Goal: Navigation & Orientation: Find specific page/section

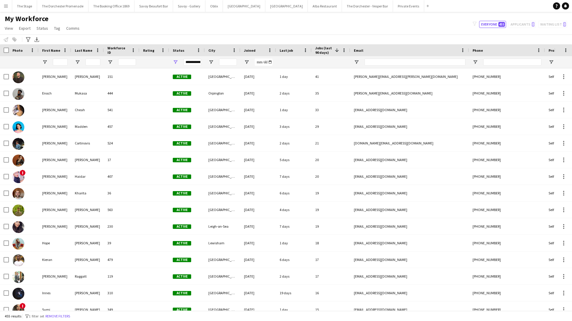
click at [8, 8] on app-icon "Menu" at bounding box center [6, 6] width 5 height 5
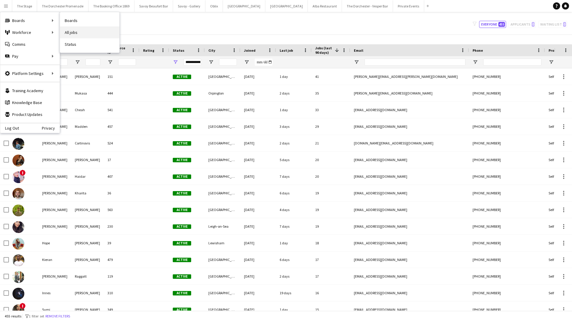
click at [75, 29] on link "All jobs" at bounding box center [89, 32] width 59 height 12
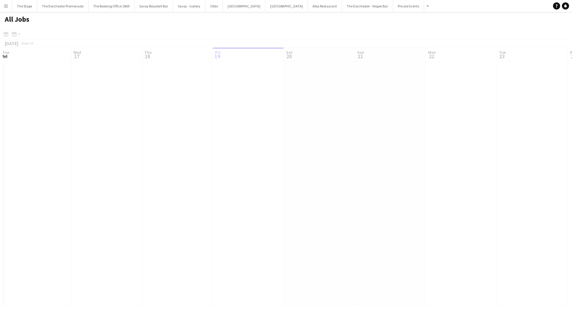
scroll to position [0, 142]
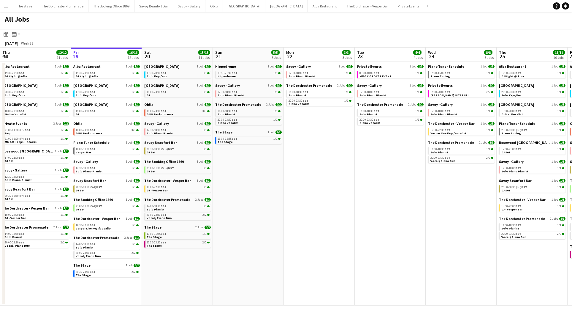
click at [4, 5] on app-icon "Menu" at bounding box center [6, 6] width 5 height 5
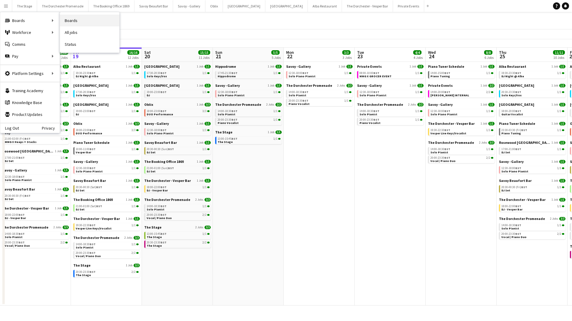
click at [84, 24] on link "Boards" at bounding box center [89, 21] width 59 height 12
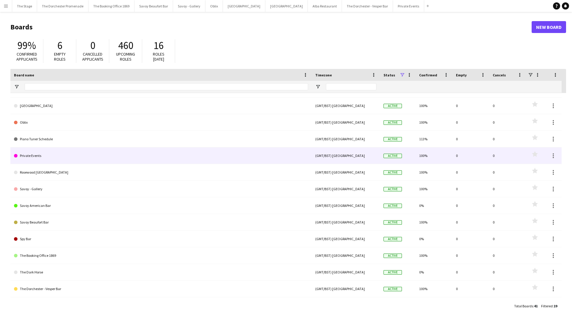
click at [75, 158] on link "Private Events" at bounding box center [161, 155] width 294 height 17
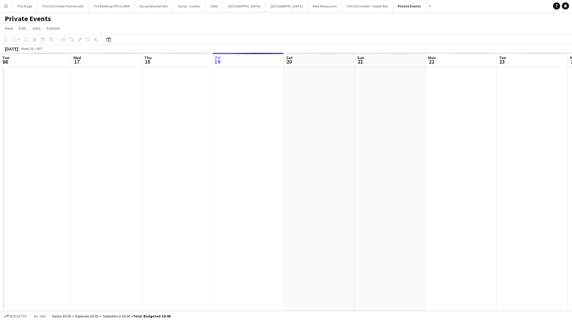
scroll to position [0, 142]
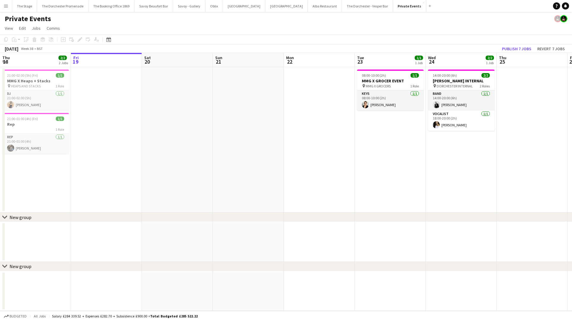
click at [5, 9] on button "Menu" at bounding box center [6, 6] width 12 height 12
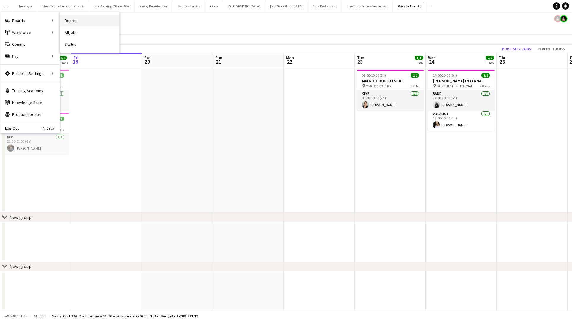
click at [71, 24] on link "Boards" at bounding box center [89, 21] width 59 height 12
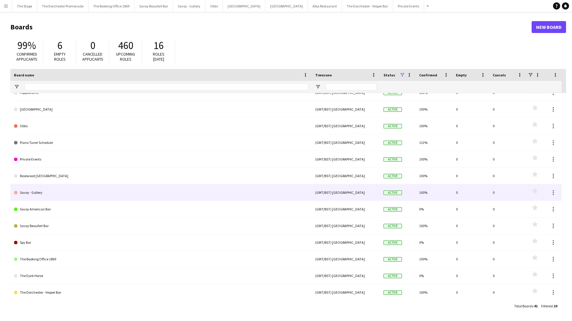
scroll to position [48, 0]
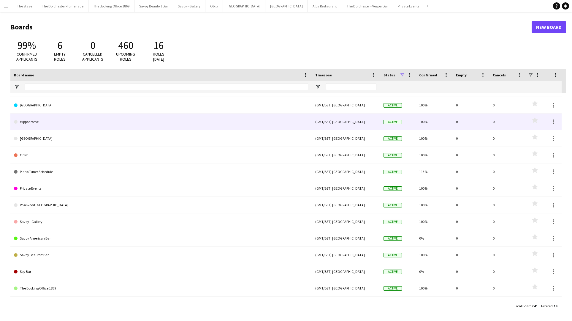
click at [65, 125] on link "Hippodrome" at bounding box center [161, 121] width 294 height 17
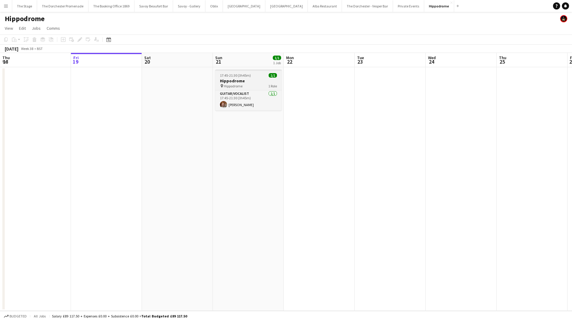
click at [243, 77] on span "17:45-21:30 (3h45m)" at bounding box center [235, 75] width 31 height 4
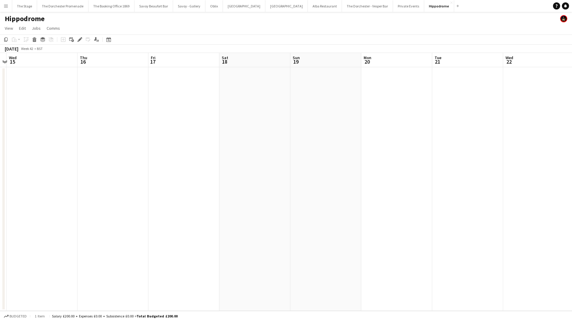
click at [243, 75] on app-date-cell at bounding box center [255, 189] width 71 height 244
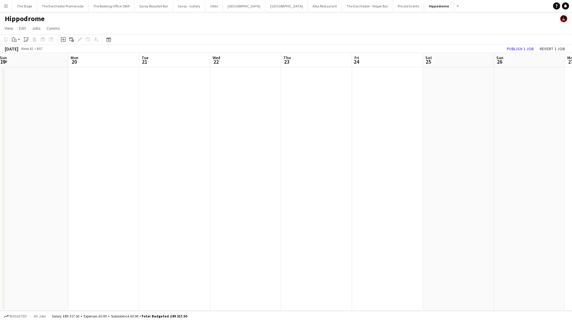
click at [395, 74] on app-date-cell at bounding box center [387, 189] width 71 height 244
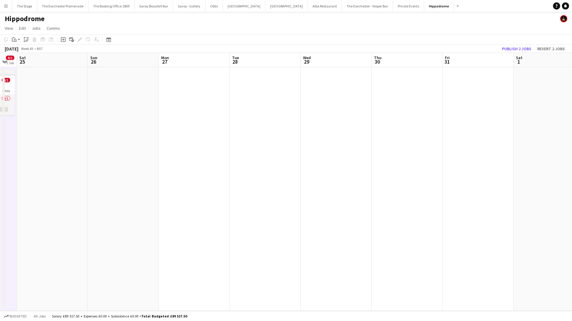
scroll to position [0, 197]
click at [454, 87] on app-date-cell at bounding box center [477, 189] width 71 height 244
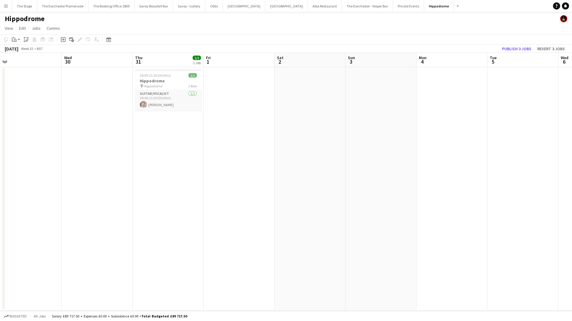
scroll to position [0, 187]
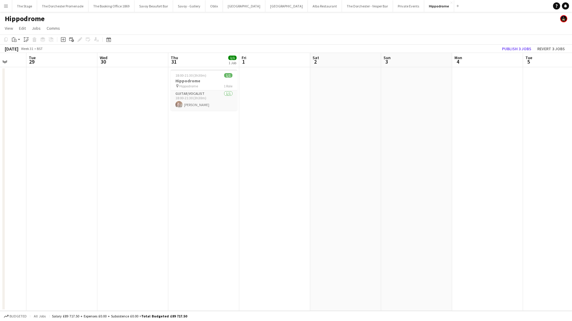
click at [284, 96] on app-date-cell at bounding box center [274, 189] width 71 height 244
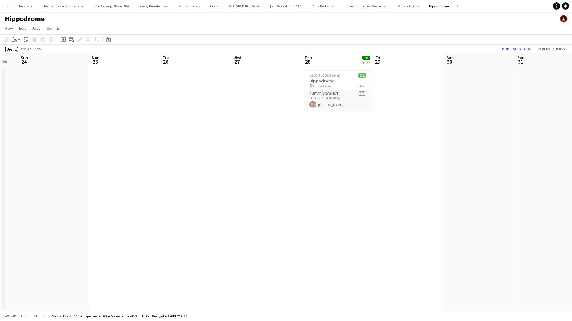
scroll to position [0, 194]
